Goal: Find contact information: Find contact information

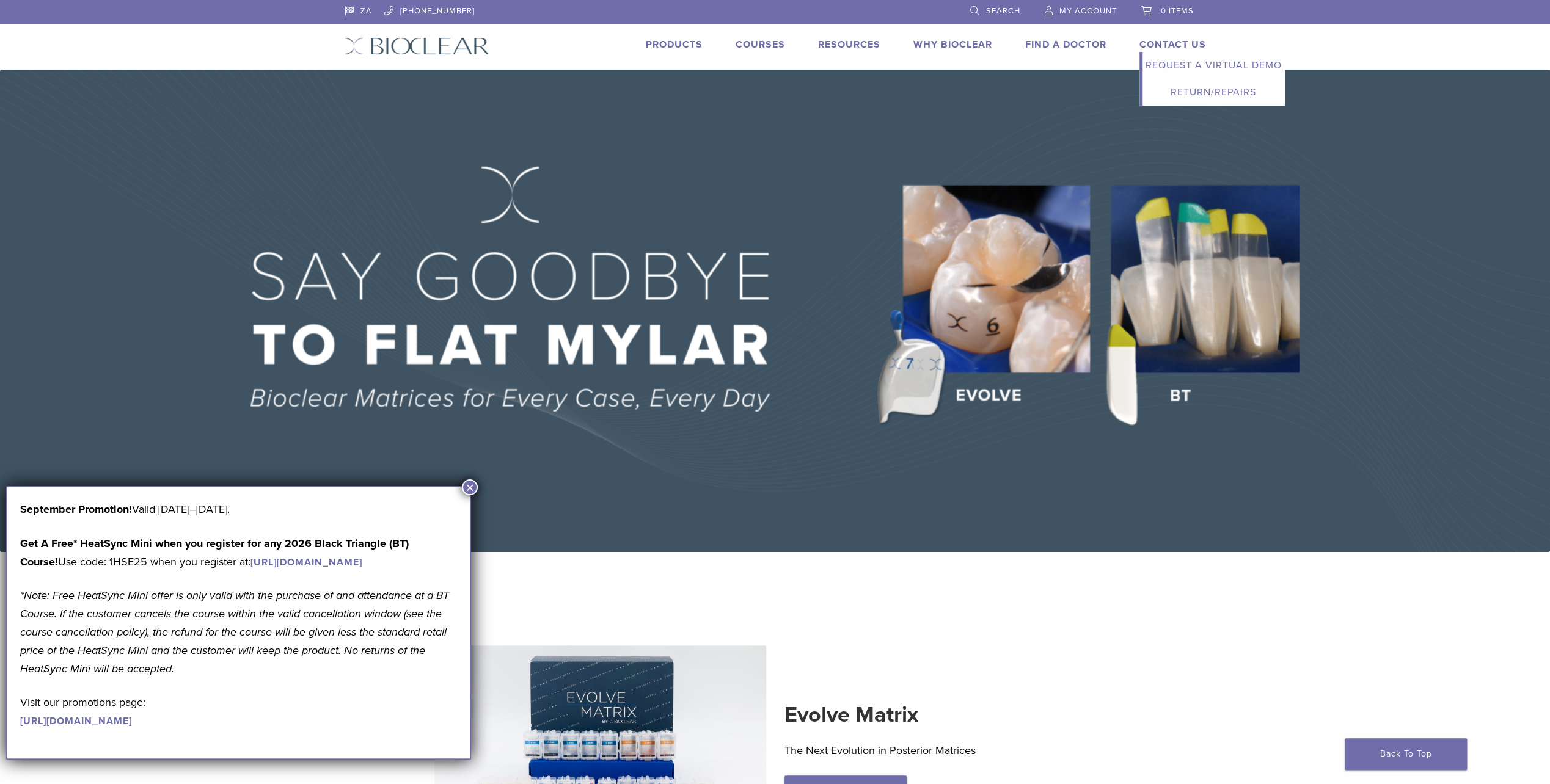
click at [1177, 42] on link "Contact Us" at bounding box center [1173, 44] width 67 height 12
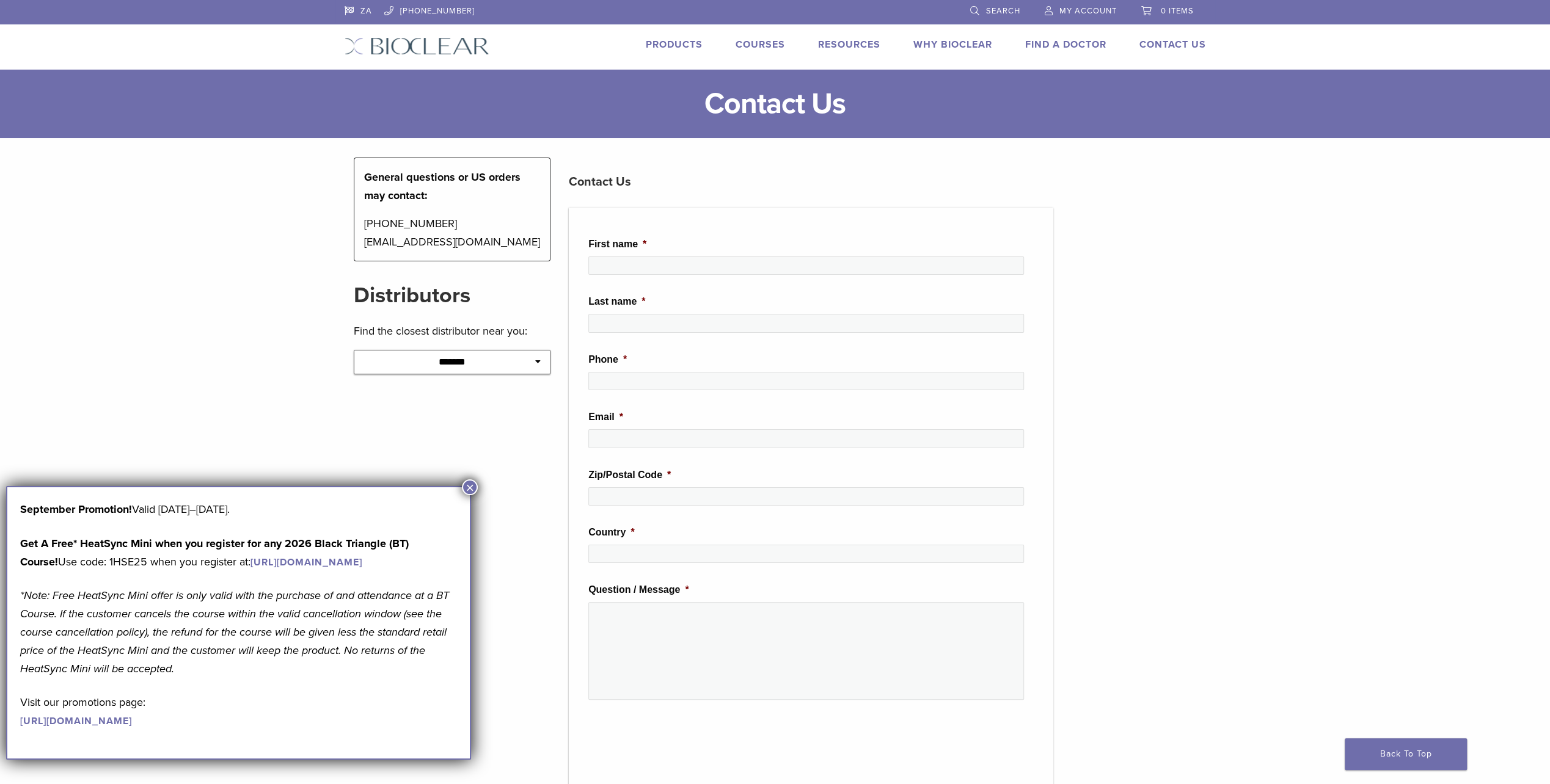
click at [472, 490] on button "×" at bounding box center [470, 488] width 16 height 16
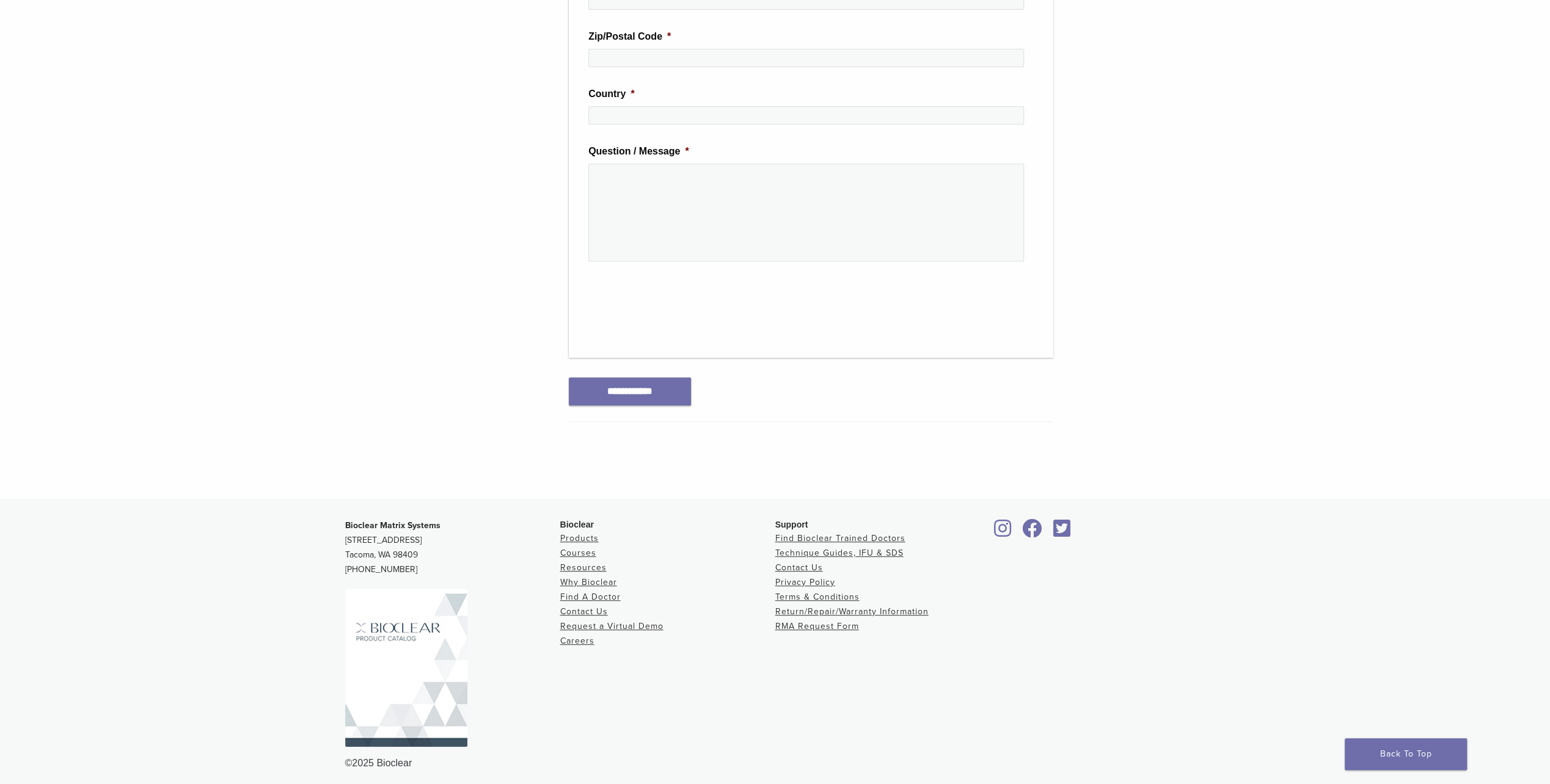
scroll to position [441, 0]
click at [437, 520] on p "Bioclear Matrix Systems [STREET_ADDRESS] [PHONE_NUMBER]" at bounding box center [453, 544] width 215 height 59
drag, startPoint x: 436, startPoint y: 520, endPoint x: 346, endPoint y: 521, distance: 90.0
click at [346, 521] on strong "Bioclear Matrix Systems" at bounding box center [393, 523] width 95 height 11
drag, startPoint x: 346, startPoint y: 521, endPoint x: 353, endPoint y: 521, distance: 7.0
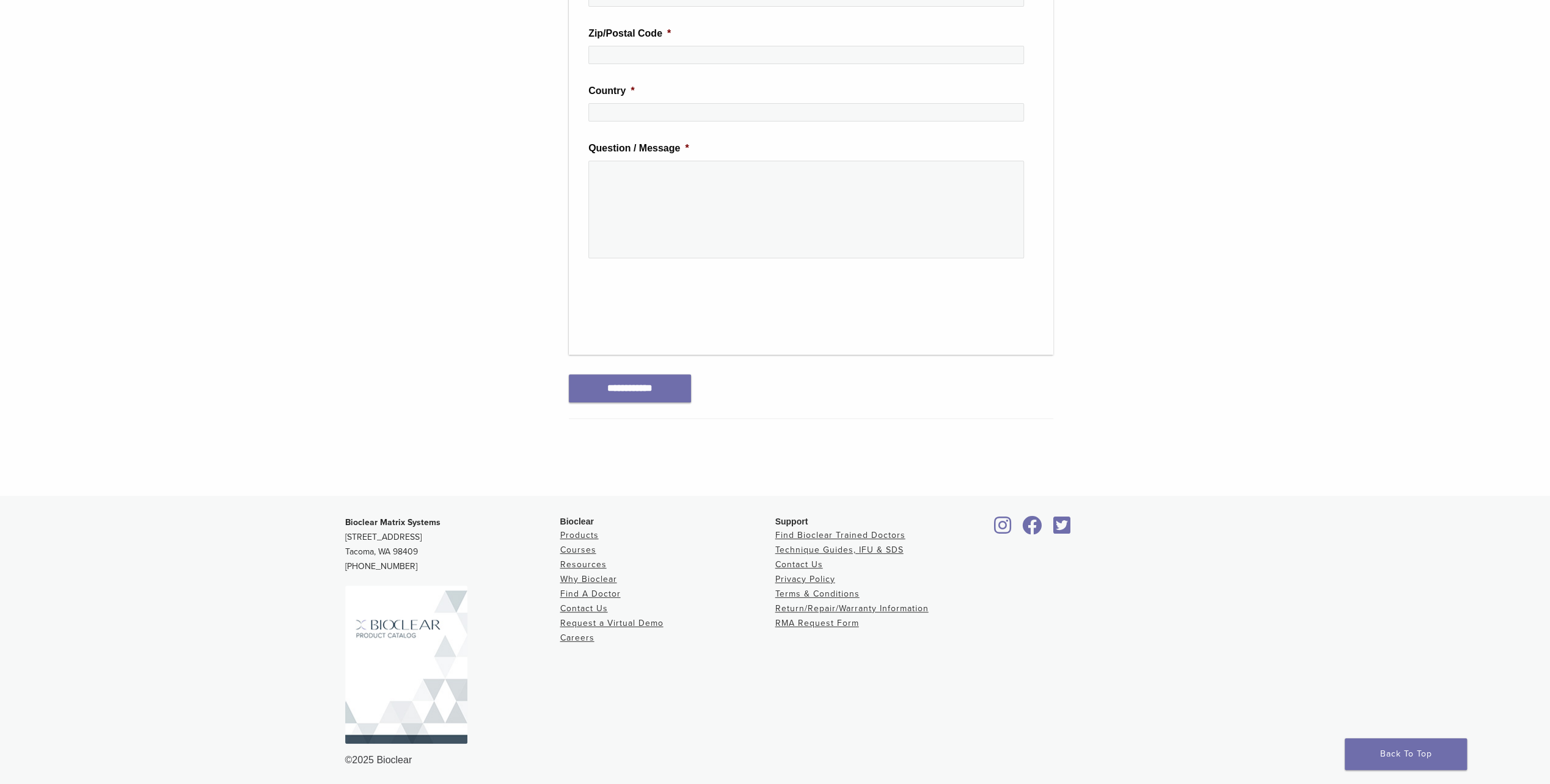
click at [486, 427] on div "**********" at bounding box center [453, 106] width 216 height 780
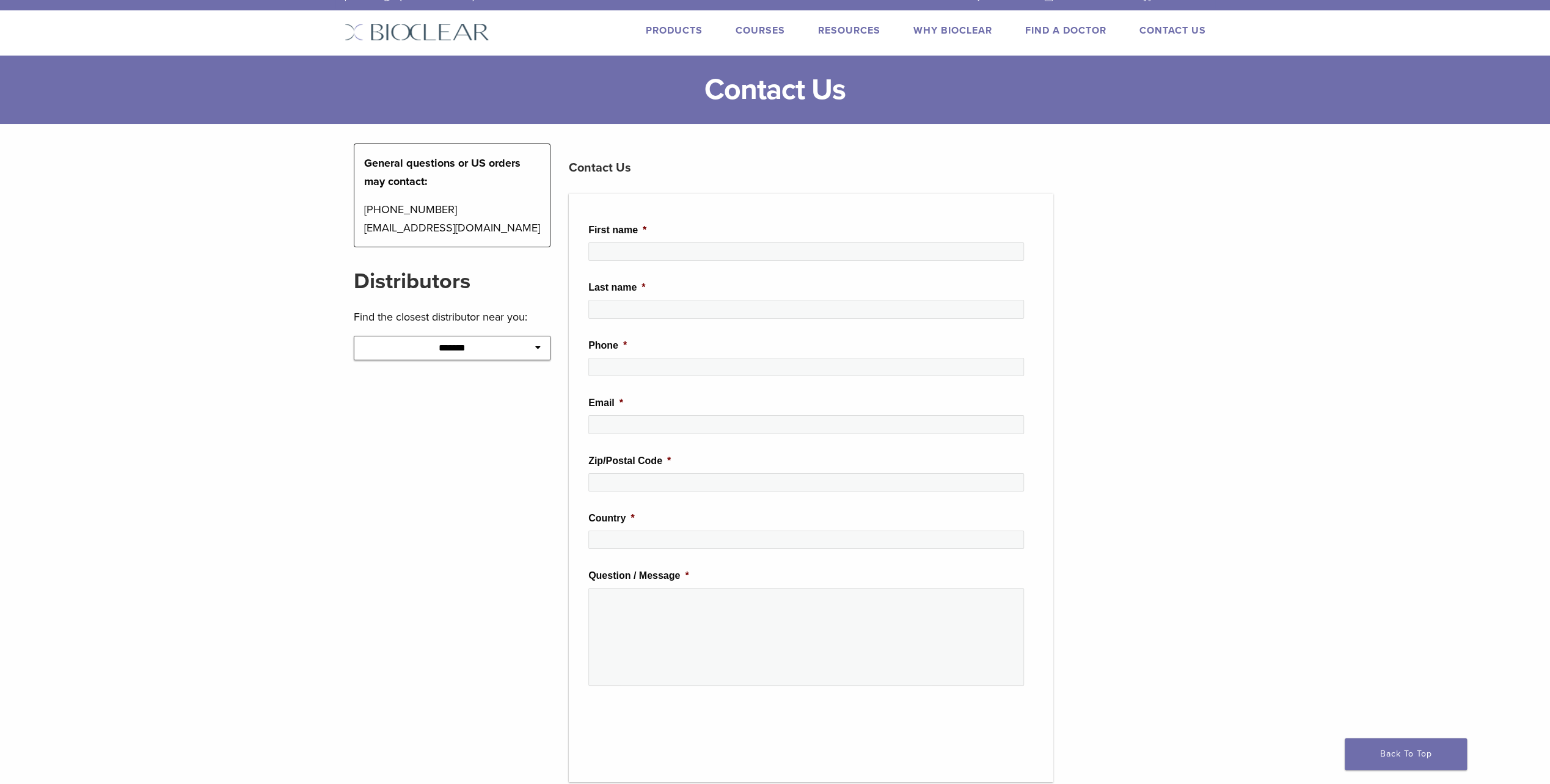
scroll to position [0, 0]
